Goal: Information Seeking & Learning: Check status

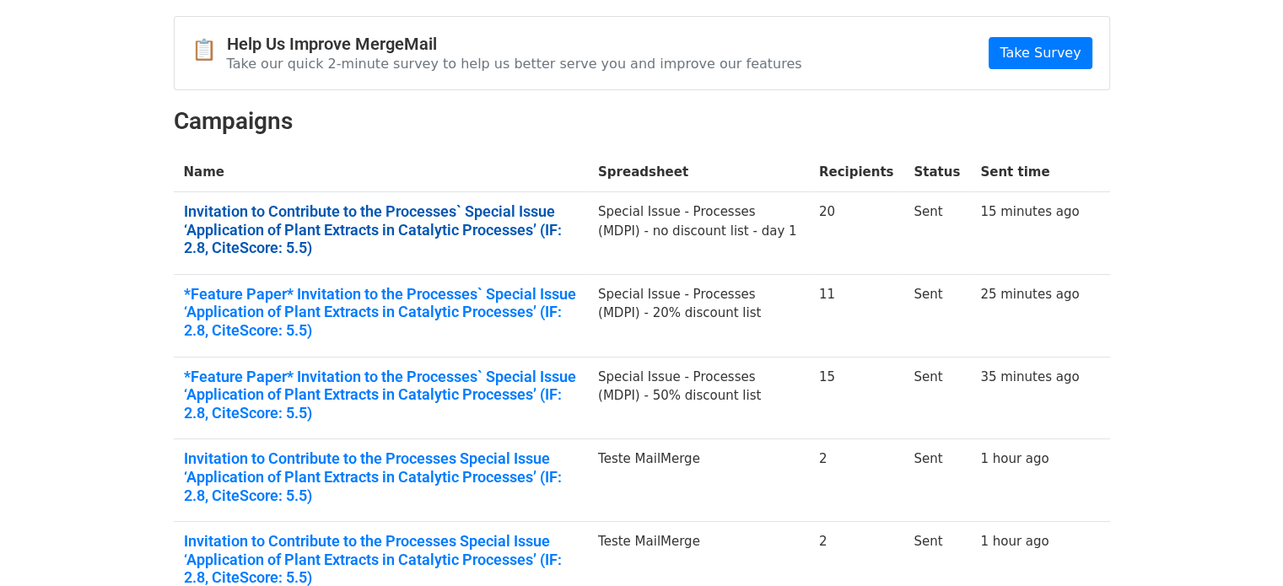
scroll to position [169, 0]
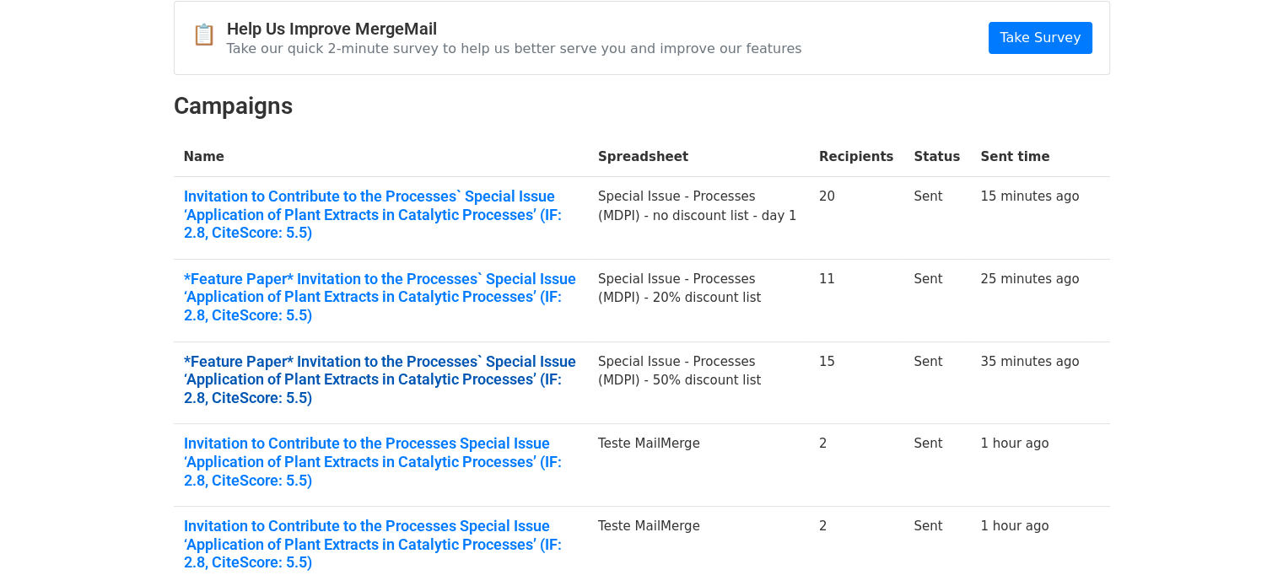
click at [406, 374] on link "*Feature Paper* Invitation to the Processes` Special Issue ‘Application of Plan…" at bounding box center [381, 380] width 394 height 55
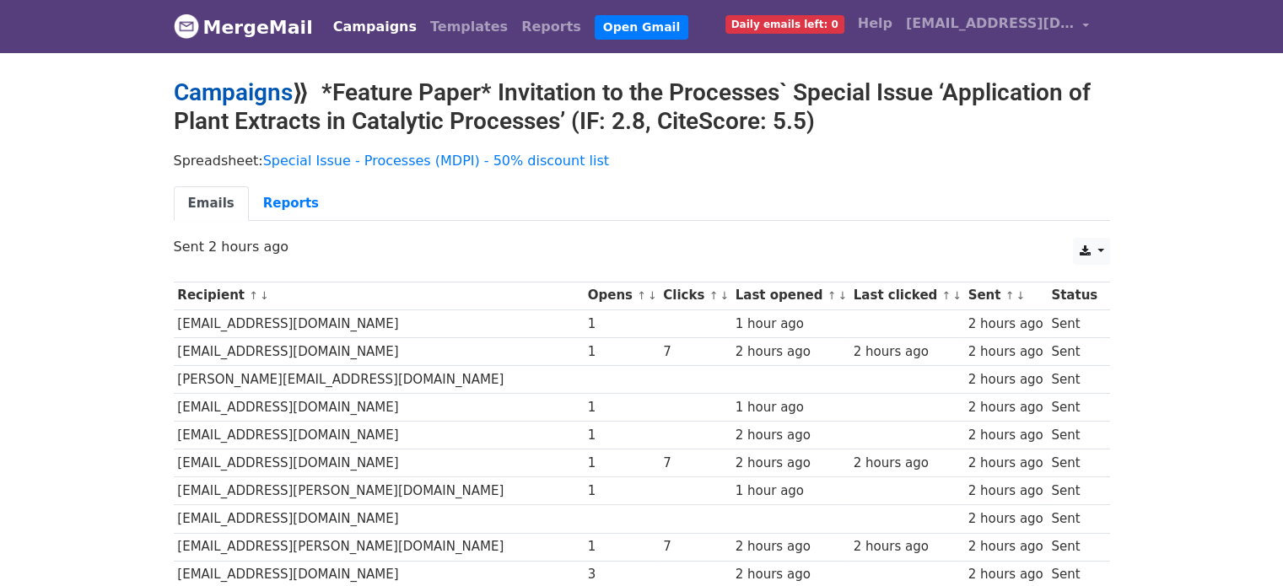
click at [267, 93] on link "Campaigns" at bounding box center [233, 92] width 119 height 28
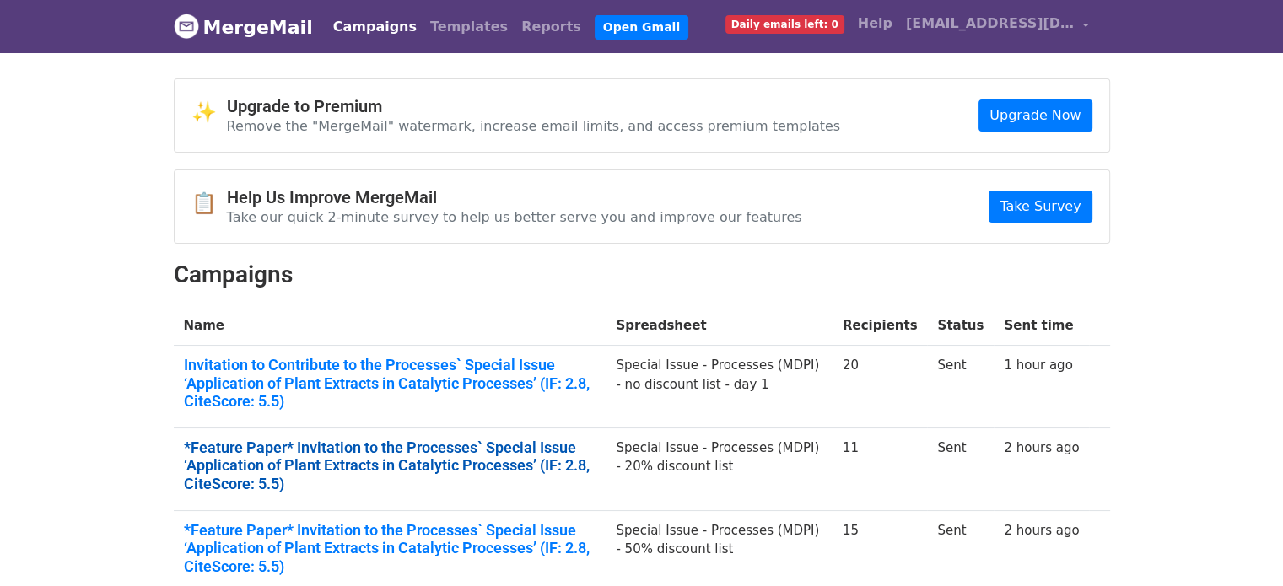
click at [432, 439] on link "*Feature Paper* Invitation to the Processes` Special Issue ‘Application of Plan…" at bounding box center [390, 466] width 413 height 55
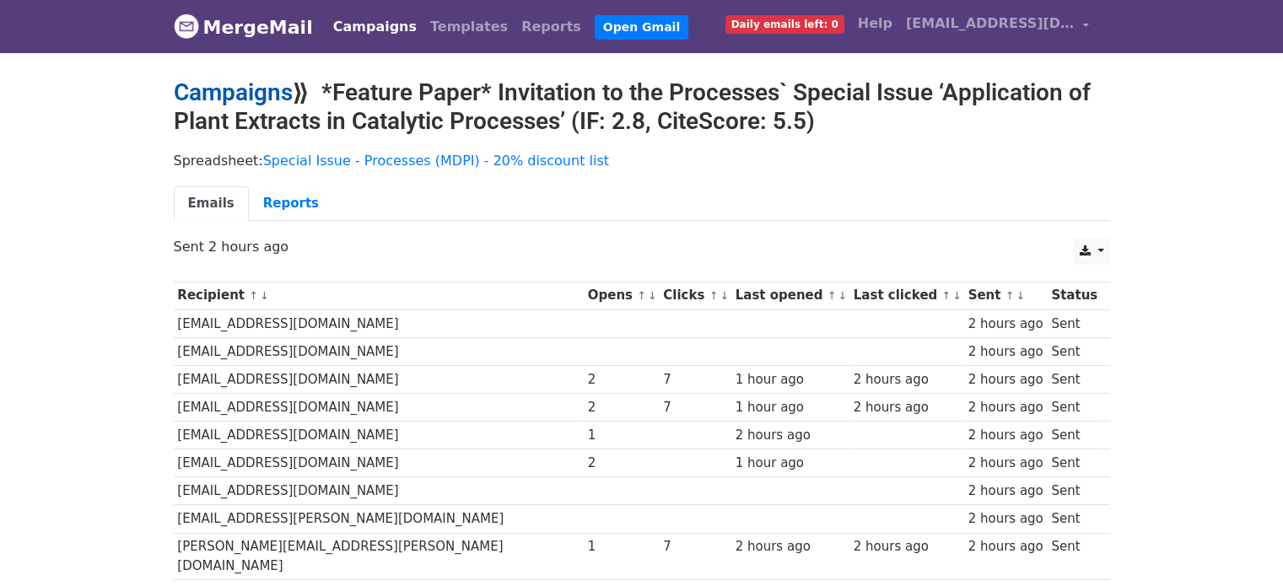
click at [279, 96] on link "Campaigns" at bounding box center [233, 92] width 119 height 28
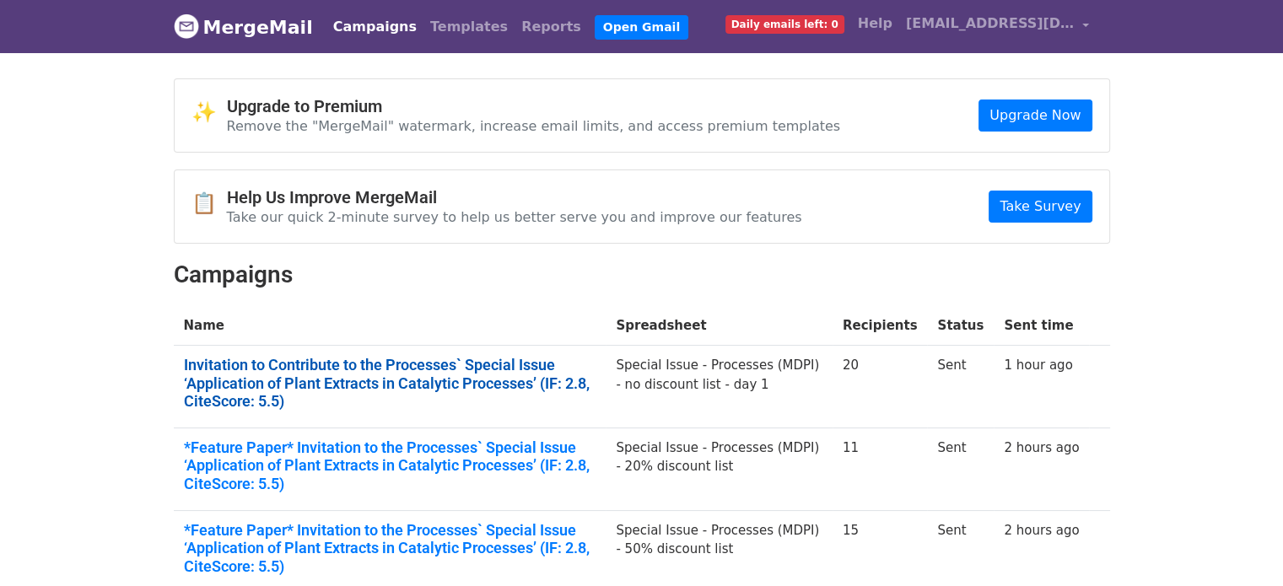
click at [452, 377] on link "Invitation to Contribute to the Processes` Special Issue ‘Application of Plant …" at bounding box center [390, 383] width 413 height 55
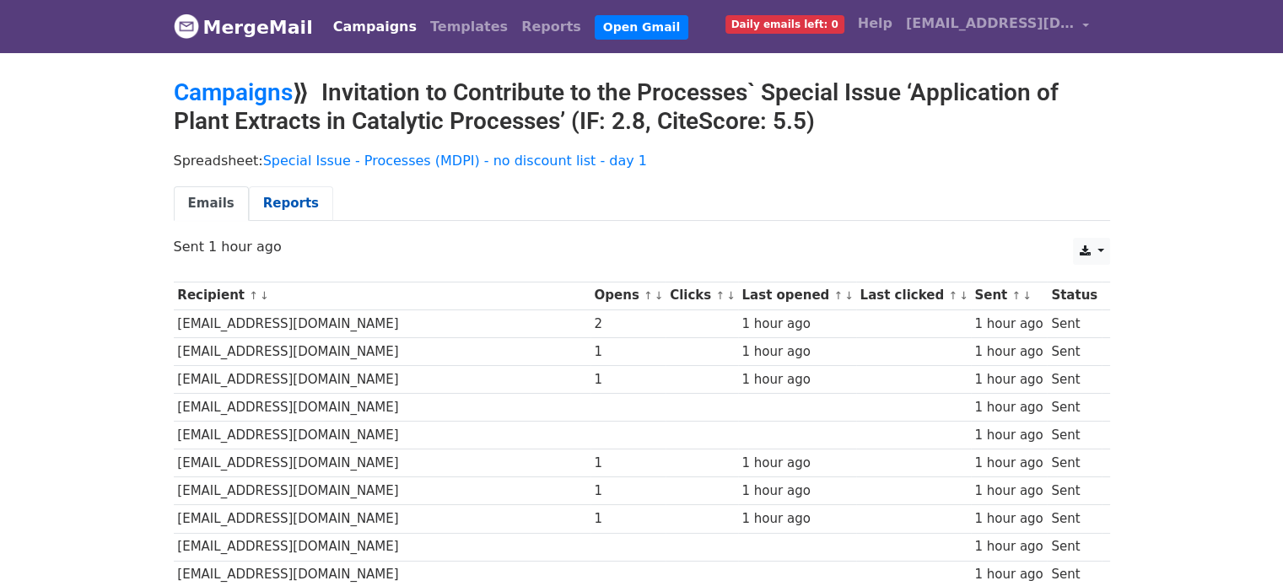
click at [281, 195] on link "Reports" at bounding box center [291, 203] width 84 height 35
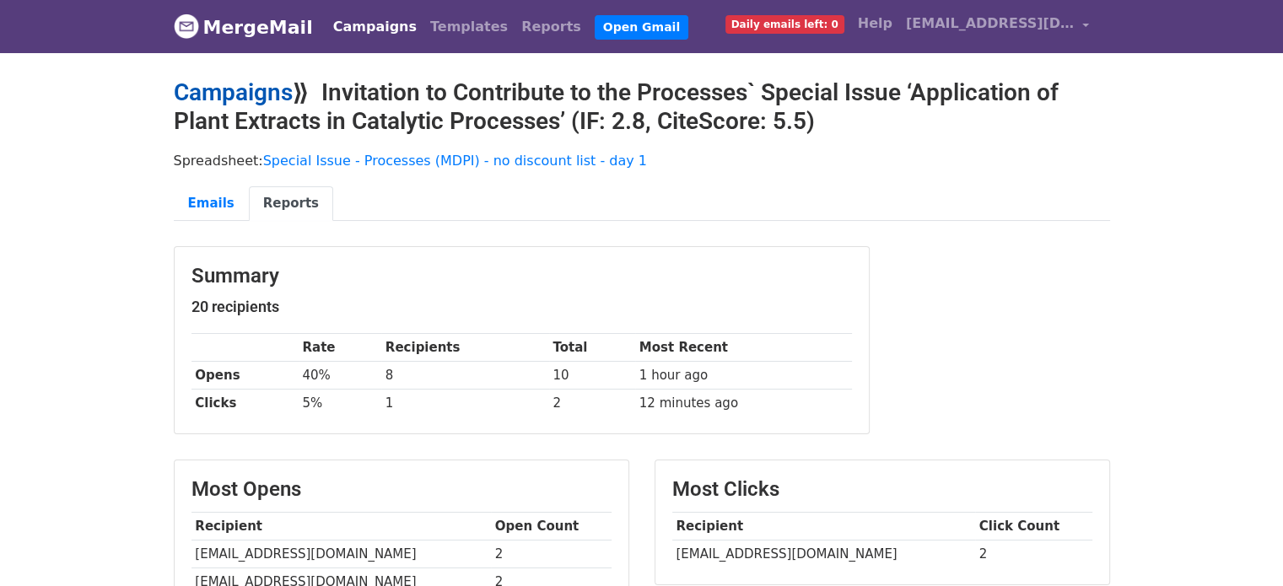
click at [219, 97] on link "Campaigns" at bounding box center [233, 92] width 119 height 28
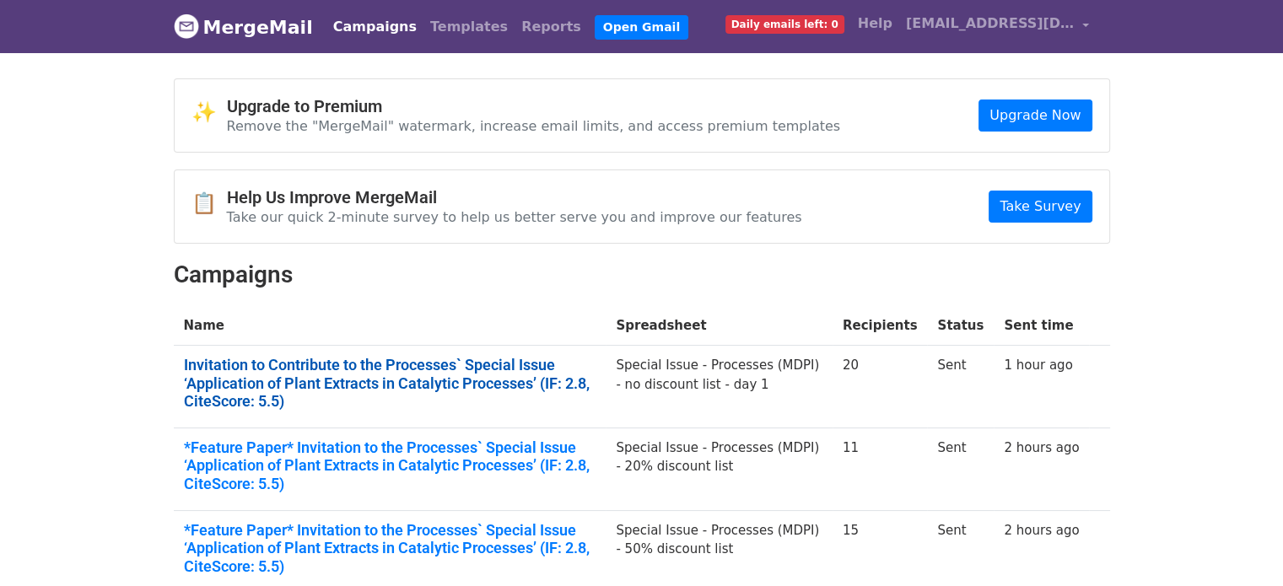
click at [452, 365] on link "Invitation to Contribute to the Processes` Special Issue ‘Application of Plant …" at bounding box center [390, 383] width 413 height 55
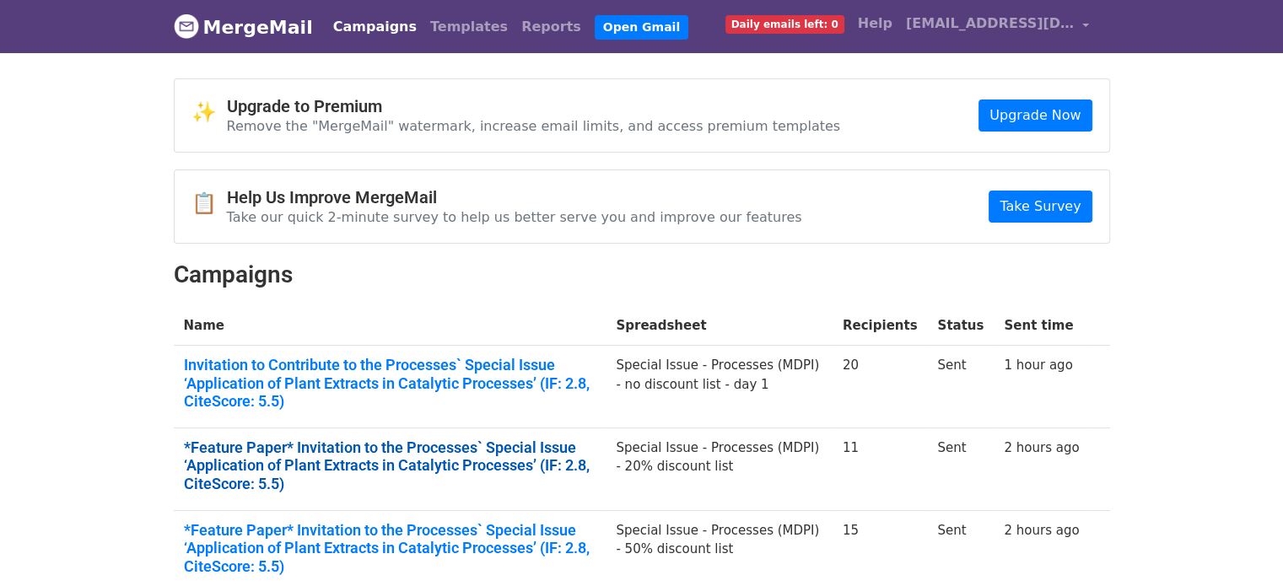
click at [293, 453] on link "*Feature Paper* Invitation to the Processes` Special Issue ‘Application of Plan…" at bounding box center [390, 466] width 413 height 55
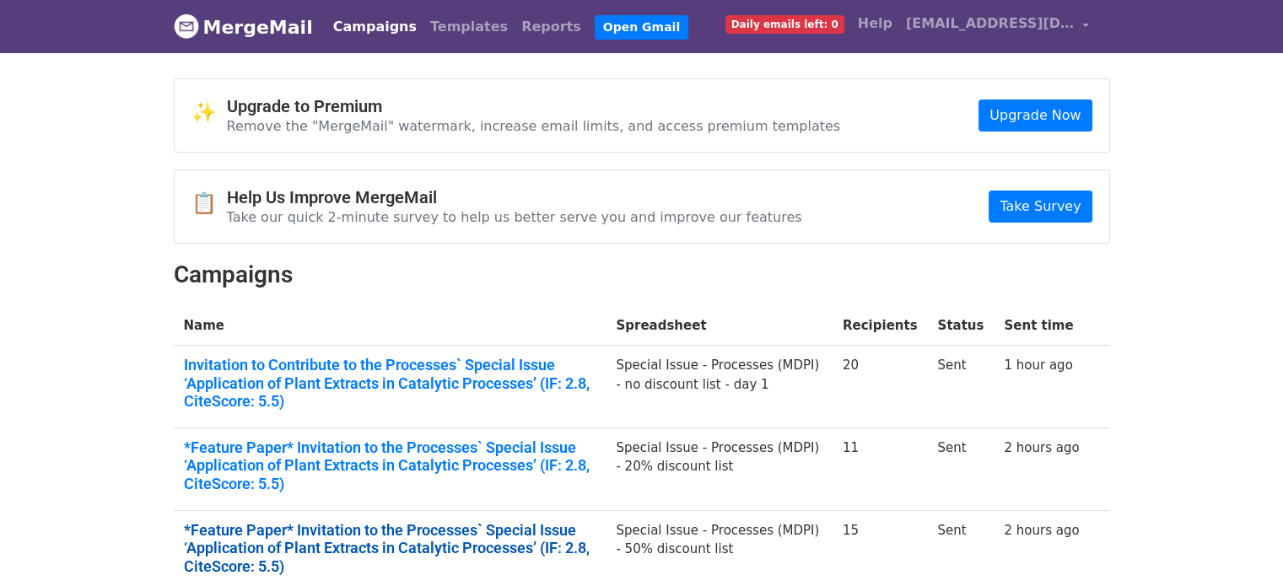
click at [266, 521] on link "*Feature Paper* Invitation to the Processes` Special Issue ‘Application of Plan…" at bounding box center [390, 548] width 413 height 55
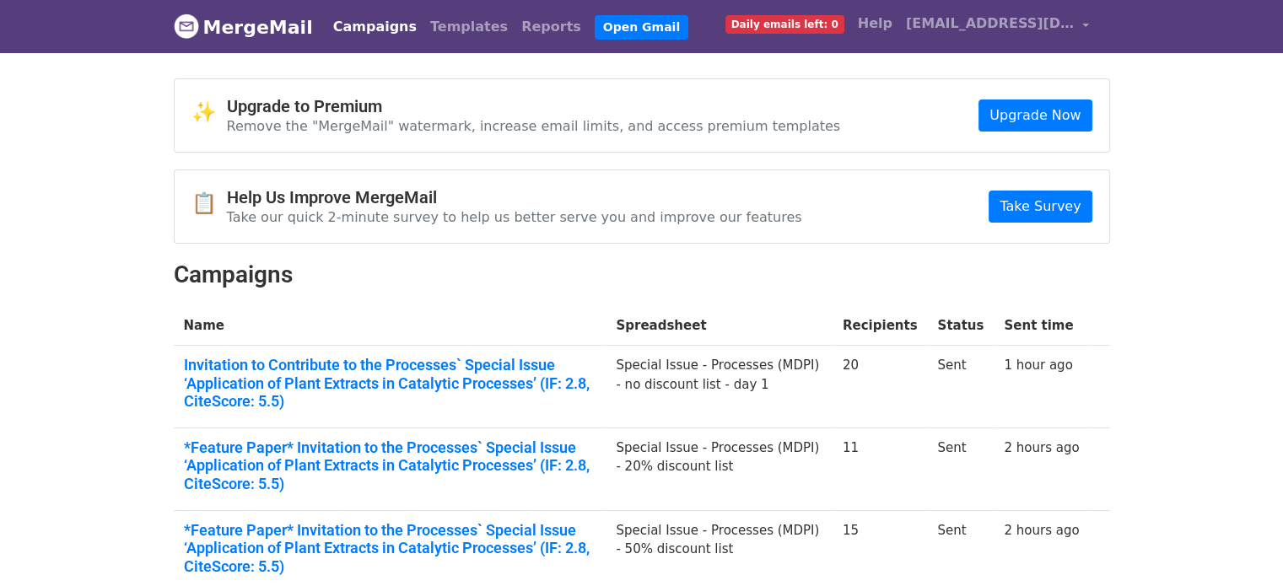
scroll to position [37, 0]
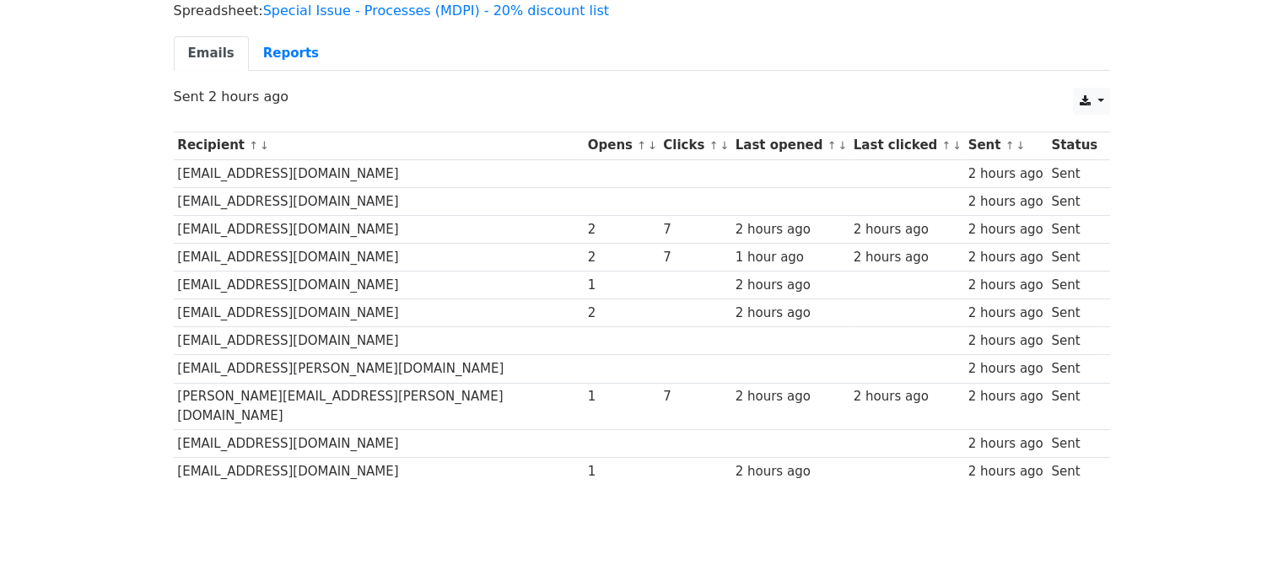
scroll to position [176, 0]
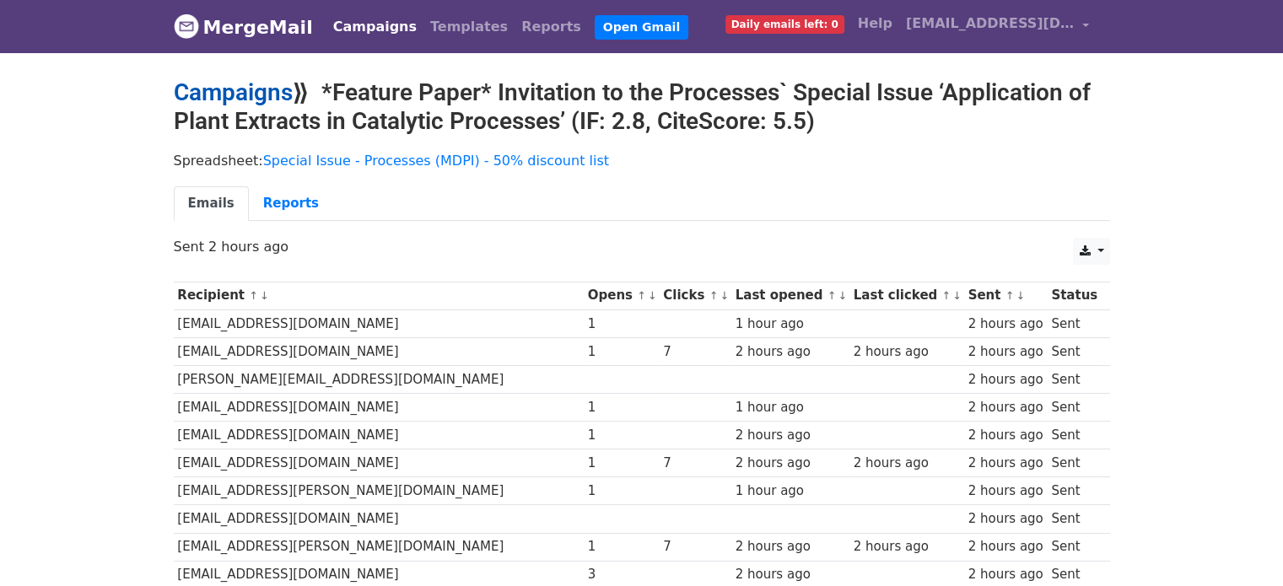
drag, startPoint x: 197, startPoint y: 76, endPoint x: 201, endPoint y: 89, distance: 13.3
click at [197, 77] on body "MergeMail Campaigns Templates Reports Open Gmail Daily emails left: 0 Help ewan…" at bounding box center [641, 414] width 1283 height 829
click at [201, 89] on link "Campaigns" at bounding box center [233, 92] width 119 height 28
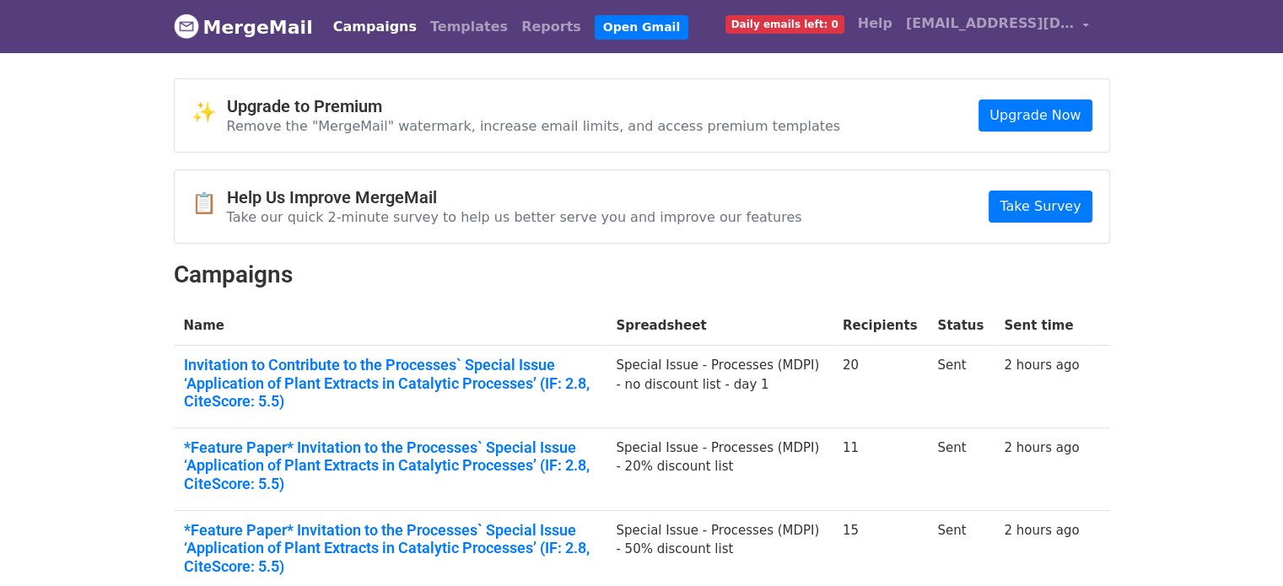
click at [93, 352] on body "MergeMail Campaigns Templates Reports Open Gmail Daily emails left: 0 Help [EMA…" at bounding box center [641, 419] width 1283 height 839
